Goal: Task Accomplishment & Management: Use online tool/utility

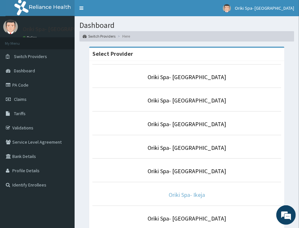
click at [176, 193] on link "Oriki Spa- Ikeja" at bounding box center [187, 194] width 36 height 7
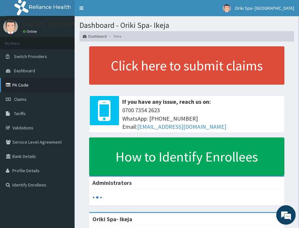
click at [13, 81] on link "PA Code" at bounding box center [37, 85] width 75 height 14
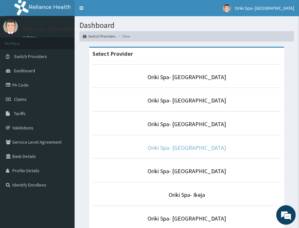
click at [186, 147] on link "Oriki Spa- [GEOGRAPHIC_DATA]" at bounding box center [187, 147] width 79 height 7
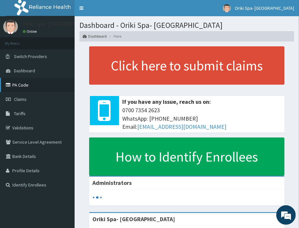
click at [33, 81] on link "PA Code" at bounding box center [37, 85] width 75 height 14
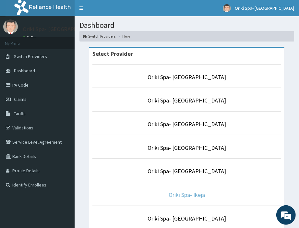
click at [182, 196] on link "Oriki Spa- Ikeja" at bounding box center [187, 194] width 36 height 7
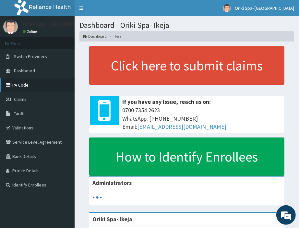
click at [38, 81] on link "PA Code" at bounding box center [37, 85] width 75 height 14
